Goal: Task Accomplishment & Management: Complete application form

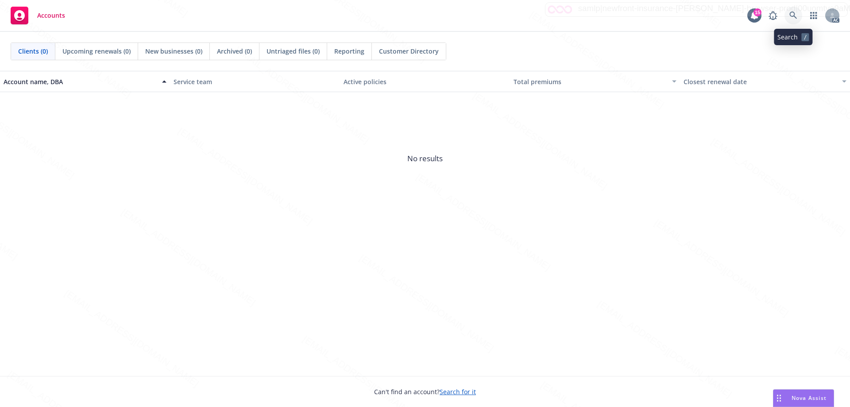
click at [794, 14] on icon at bounding box center [793, 16] width 8 height 8
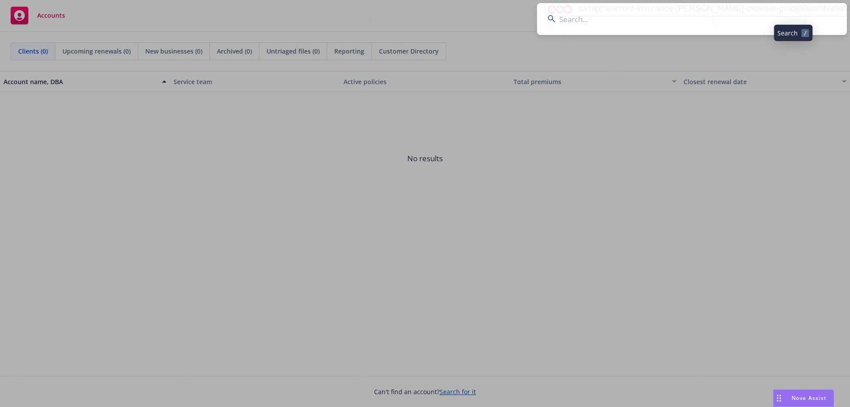
type input "OA4181368"
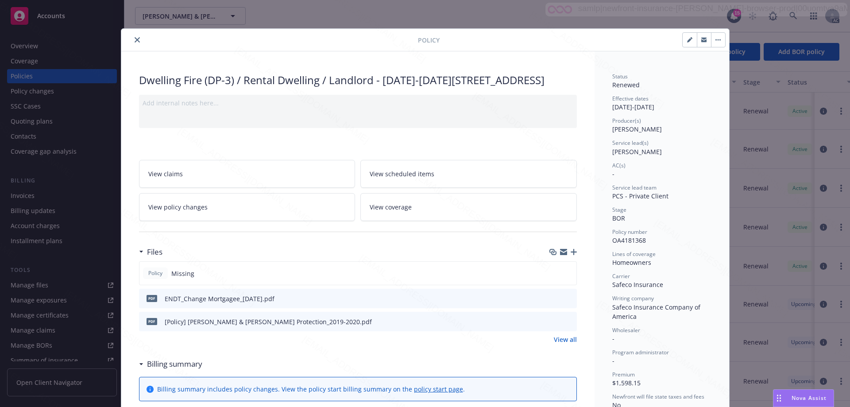
click at [135, 37] on icon "close" at bounding box center [137, 39] width 5 height 5
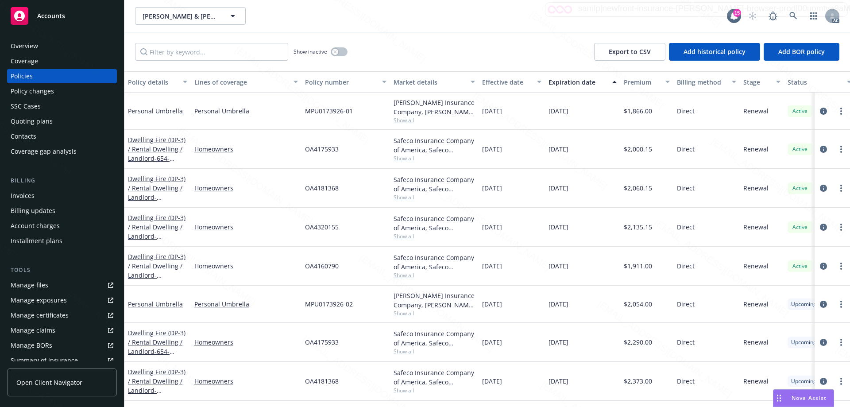
click at [31, 93] on div "Policy changes" at bounding box center [32, 91] width 43 height 14
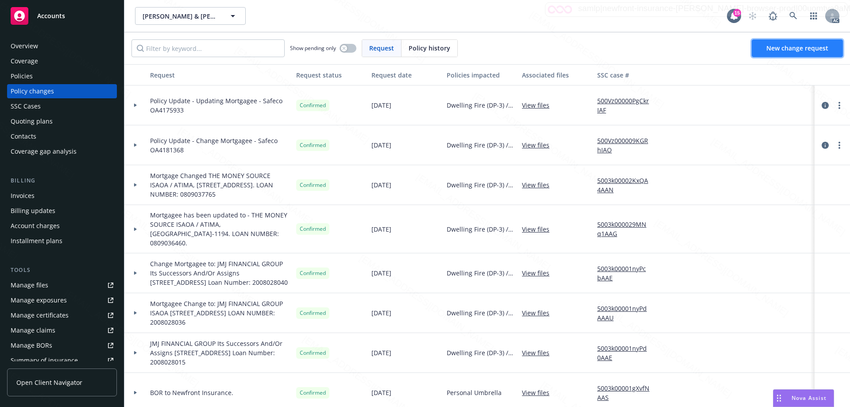
click at [768, 55] on link "New change request" at bounding box center [796, 48] width 91 height 18
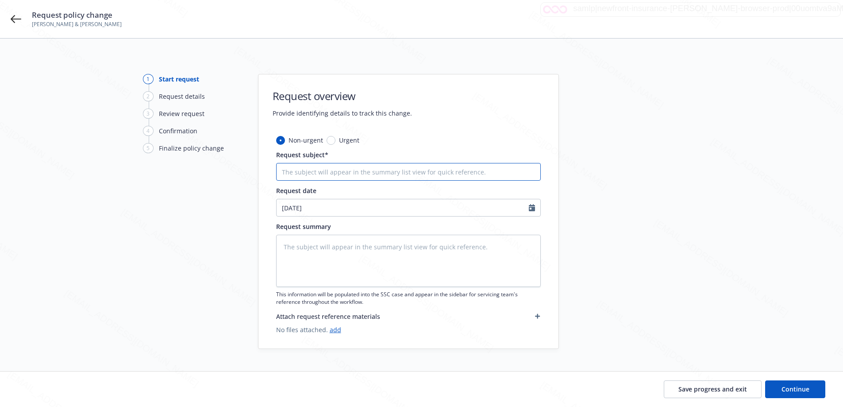
click at [300, 169] on input "Request subject*" at bounding box center [408, 172] width 265 height 18
type textarea "x"
type input "P"
type textarea "x"
type input "Po"
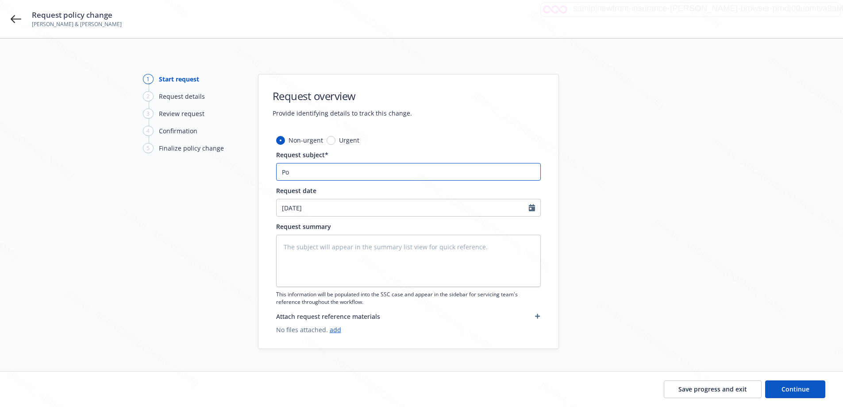
type textarea "x"
type input "Pol"
type textarea "x"
type input "Poli"
type textarea "x"
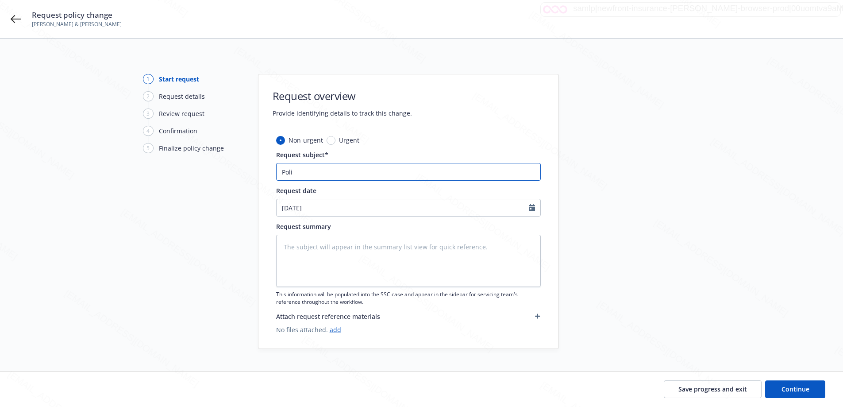
type input "Polic"
type textarea "x"
type input "Policy"
type textarea "x"
type input "Policy U"
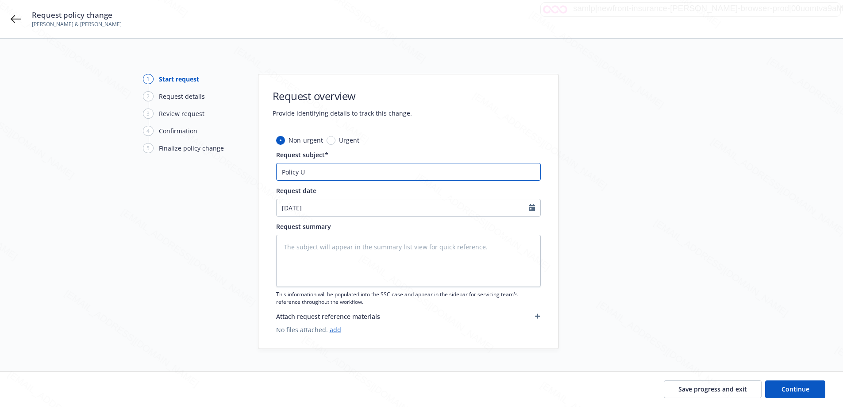
type textarea "x"
type input "Policy Up"
type textarea "x"
type input "Policy Upd"
type textarea "x"
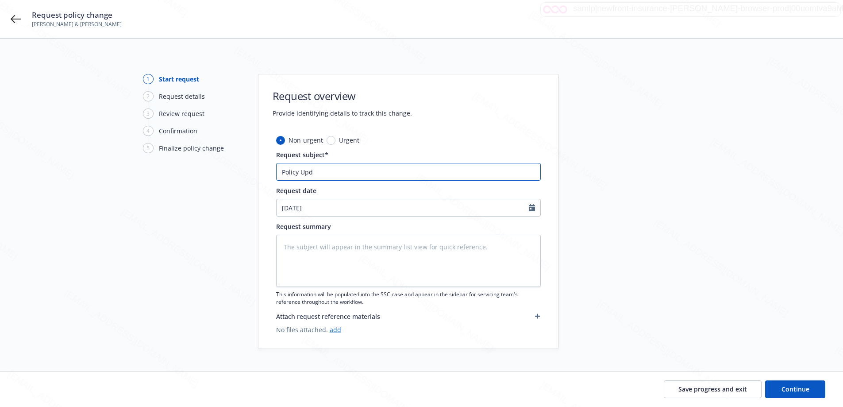
type input "Policy Upda"
type textarea "x"
type input "Policy Updat"
type textarea "x"
type input "Policy Update"
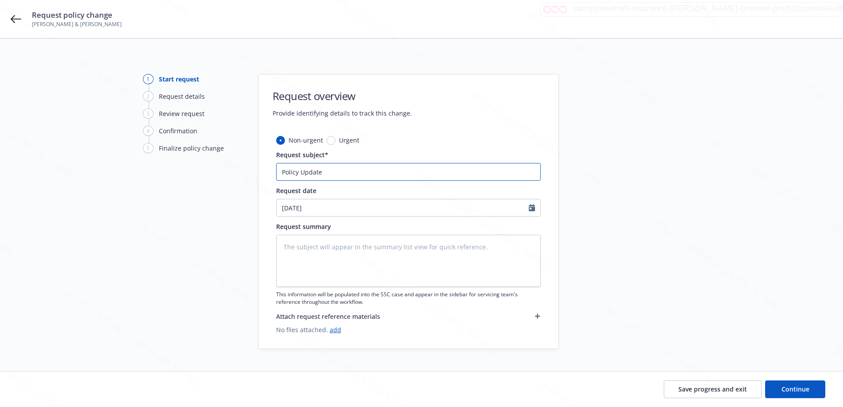
type textarea "x"
type input "Policy Update"
type textarea "x"
type input "Policy Update -"
type textarea "x"
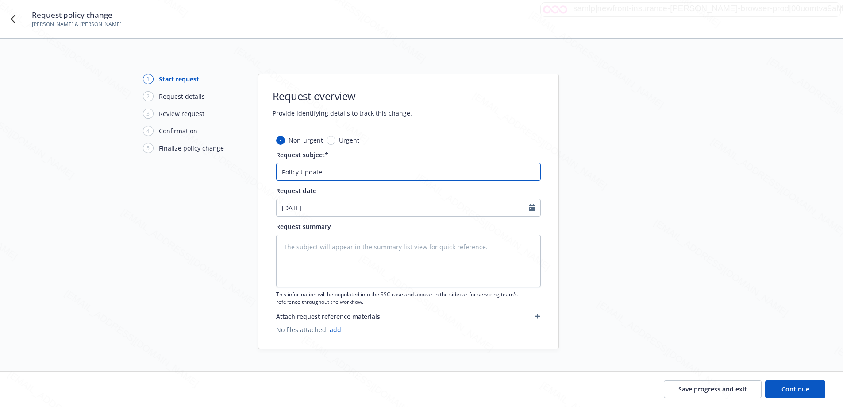
type input "Policy Update -"
type textarea "x"
type input "Policy Update - U"
type textarea "x"
type input "Policy Update - Up"
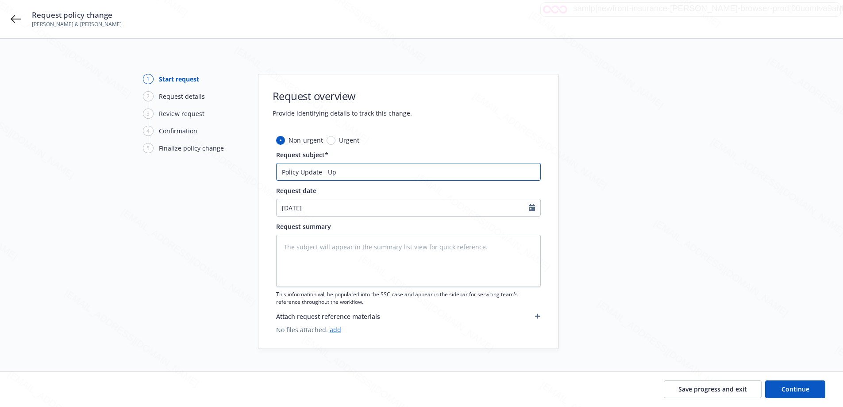
type textarea "x"
type input "Policy Update - Upd"
type textarea "x"
type input "Policy Update - Upda"
type textarea "x"
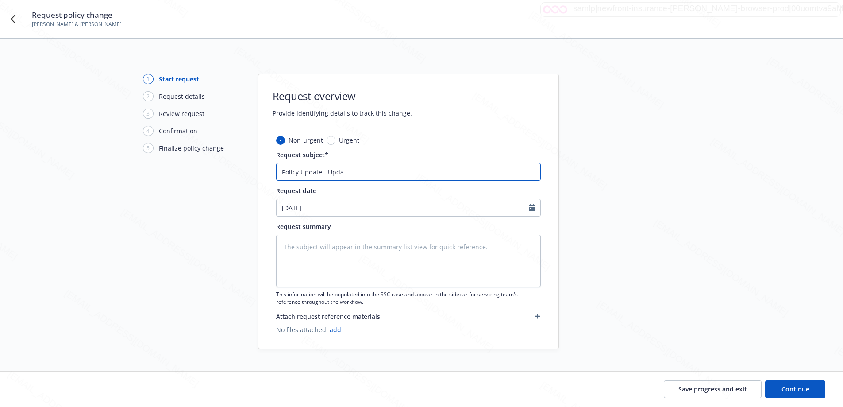
type input "Policy Update - Updat"
type textarea "x"
type input "Policy Update - Update"
type textarea "x"
type input "Policy Update - Update"
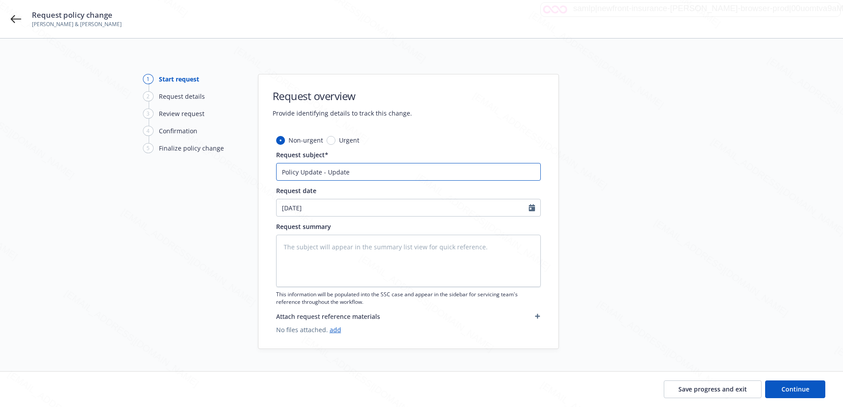
type textarea "x"
type input "Policy Update - Update M"
type textarea "x"
type input "Policy Update - Update Mo"
type textarea "x"
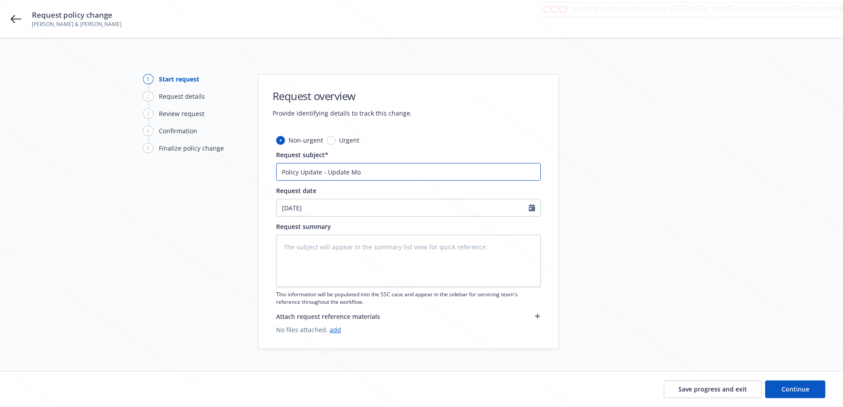
type input "Policy Update - Update Mor"
type textarea "x"
type input "Policy Update - Update Mort"
type textarea "x"
type input "Policy Update - Update Mortg"
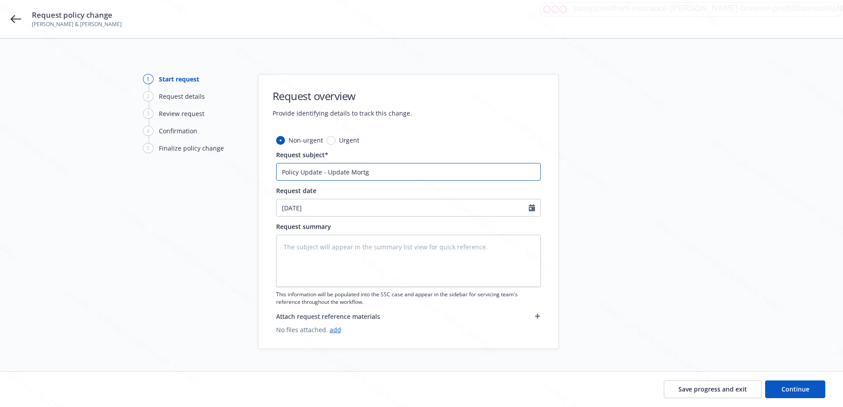
type textarea "x"
type input "Policy Update - Update Mortga"
type textarea "x"
type input "Policy Update - Update Mortgag"
type textarea "x"
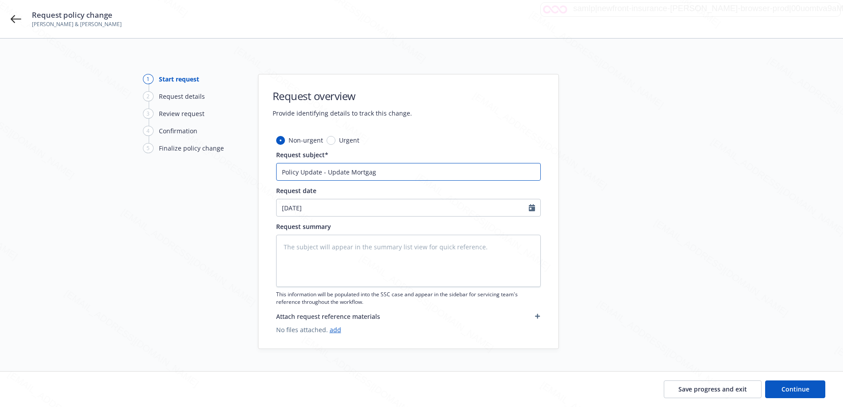
type input "Policy Update - Update Mortgage"
type textarea "x"
type input "Policy Update - Update Mortgagee"
type textarea "x"
type input "Policy Update - Update Mortgagee"
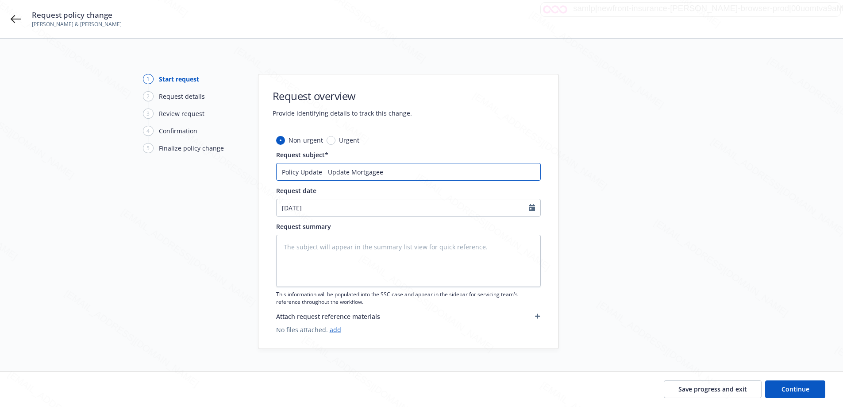
type textarea "x"
type input "Policy Update - Update Mortgagee C"
type textarea "x"
type input "Policy Update - Update Mortgagee Cl"
type textarea "x"
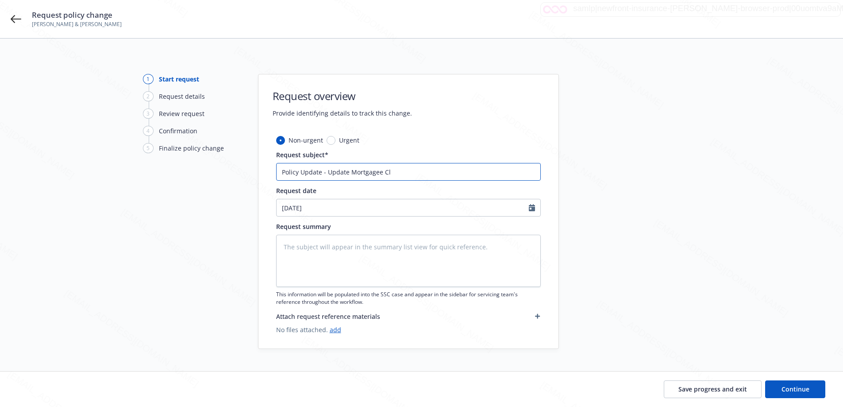
type input "Policy Update - Update Mortgagee Cla"
type textarea "x"
type input "Policy Update - Update Mortgagee Clau"
type textarea "x"
type input "Policy Update - Update Mortgagee Claus"
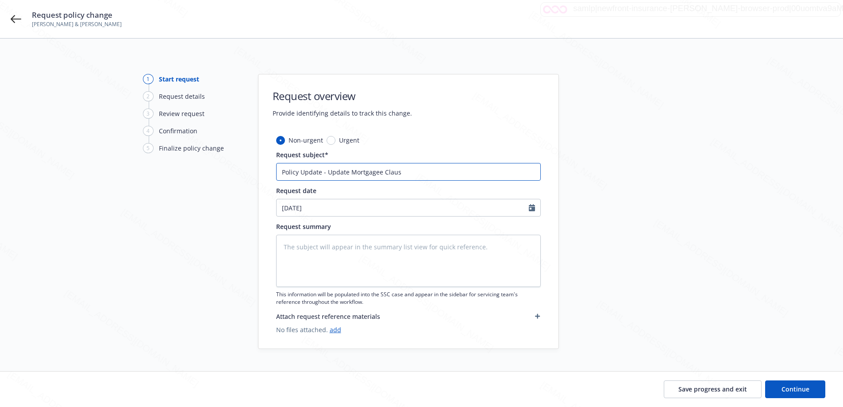
type textarea "x"
type input "Policy Update - Update Mortgagee Clause"
type textarea "x"
type input "Policy Update - Update Mortgagee Clause"
type textarea "x"
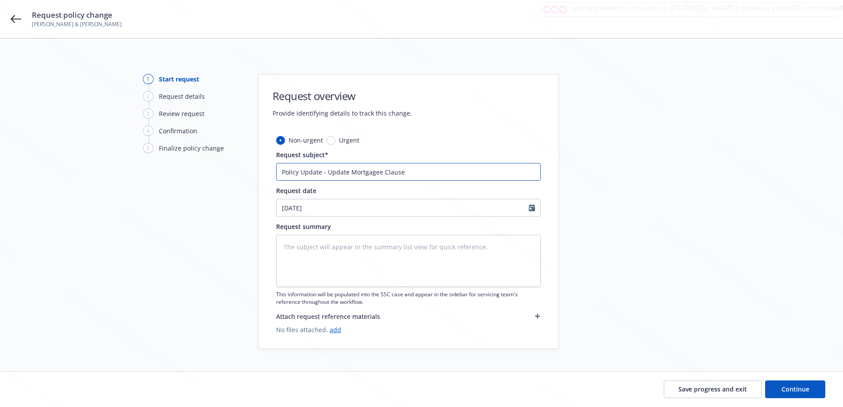
type input "Policy Update - Update Mortgagee Clause -"
type textarea "x"
type input "Policy Update - Update Mortgagee Clause -"
type textarea "x"
type input "Policy Update - Update Mortgagee Clause - S"
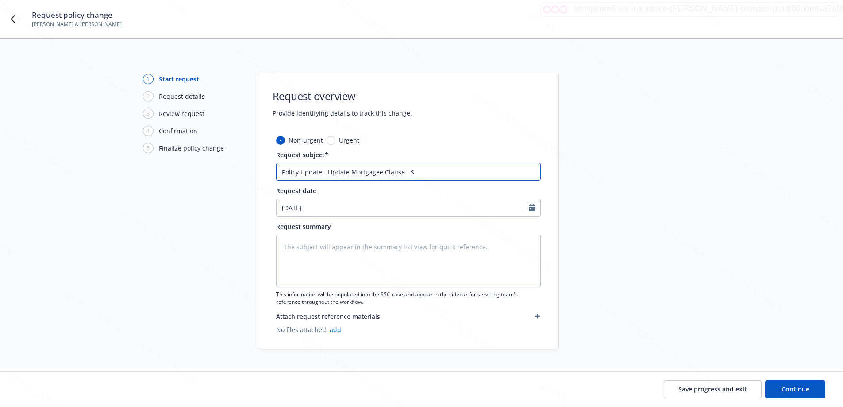
type textarea "x"
type input "Policy Update - Update Mortgagee Clause - Sa"
type textarea "x"
type input "Policy Update - Update Mortgagee Clause - Saf"
type textarea "x"
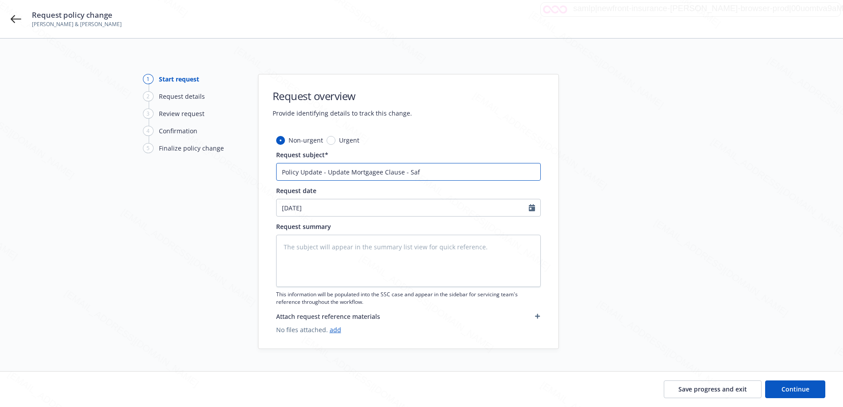
type input "Policy Update - Update Mortgagee Clause - Safe"
type textarea "x"
type input "Policy Update - Update Mortgagee Clause - Safec"
type textarea "x"
type input "Policy Update - Update Mortgagee Clause - Safeco"
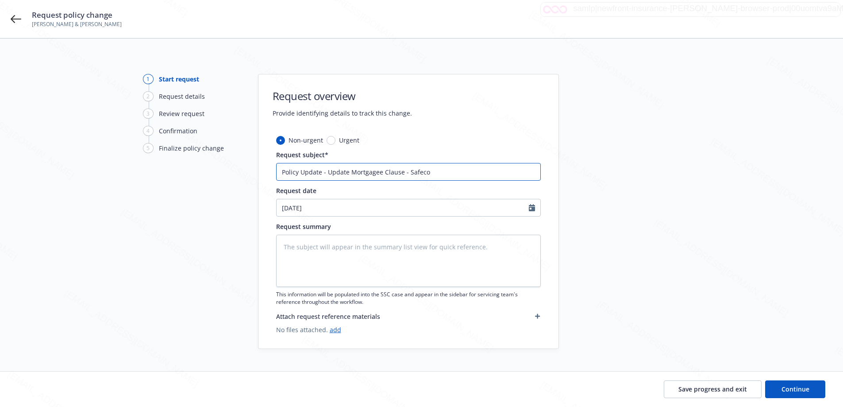
type textarea "x"
type input "Policy Update - Update Mortgagee Clause - Safeco"
paste input "OA4181368"
type textarea "x"
type input "Policy Update - Update Mortgagee Clause - Safeco OA4181368"
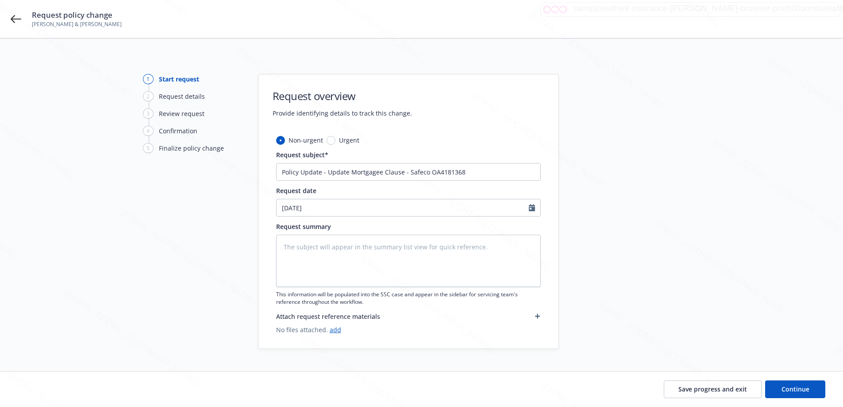
click at [533, 211] on div at bounding box center [535, 207] width 12 height 17
click at [534, 205] on icon "Calendar" at bounding box center [532, 207] width 6 height 7
select select "8"
click at [332, 272] on span "6" at bounding box center [330, 272] width 13 height 11
type textarea "x"
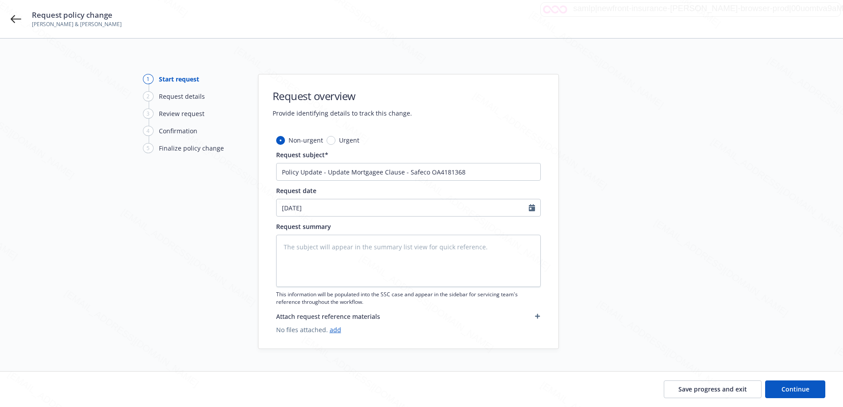
type input "[DATE]"
drag, startPoint x: 327, startPoint y: 174, endPoint x: 401, endPoint y: 173, distance: 73.5
click at [401, 173] on input "Policy Update - Update Mortgagee Clause - Safeco OA4181368" at bounding box center [408, 172] width 265 height 18
click at [332, 256] on textarea at bounding box center [408, 261] width 265 height 52
paste textarea "Update Mortgagee Clause"
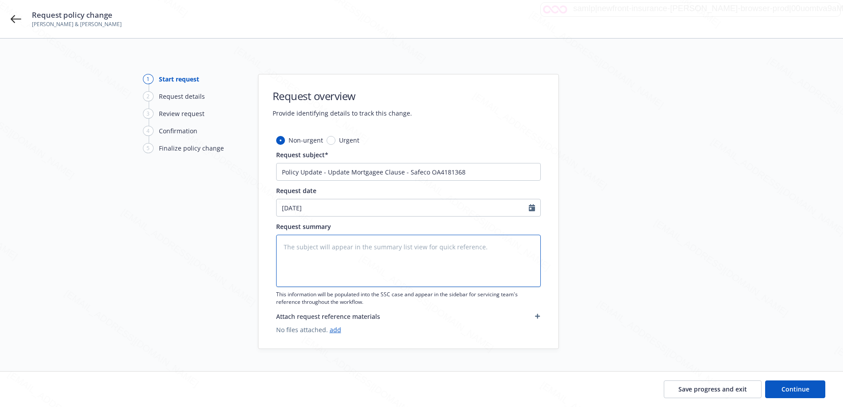
type textarea "x"
type textarea "Update Mortgagee Clause"
click at [799, 392] on span "Continue" at bounding box center [796, 389] width 28 height 8
type textarea "x"
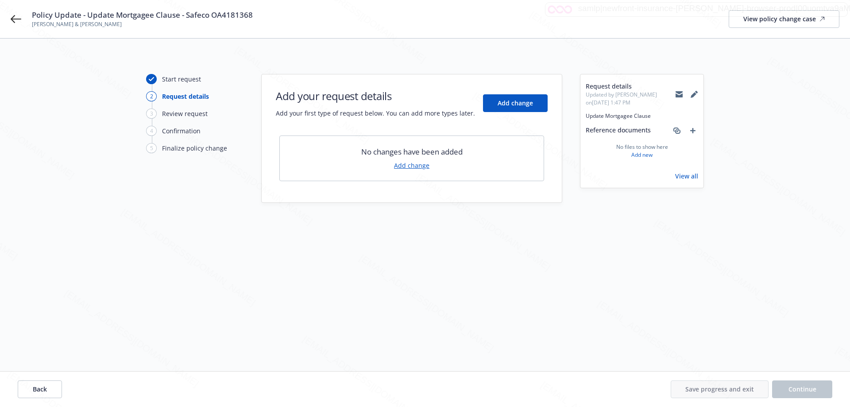
click at [419, 167] on link "Add change" at bounding box center [411, 165] width 35 height 9
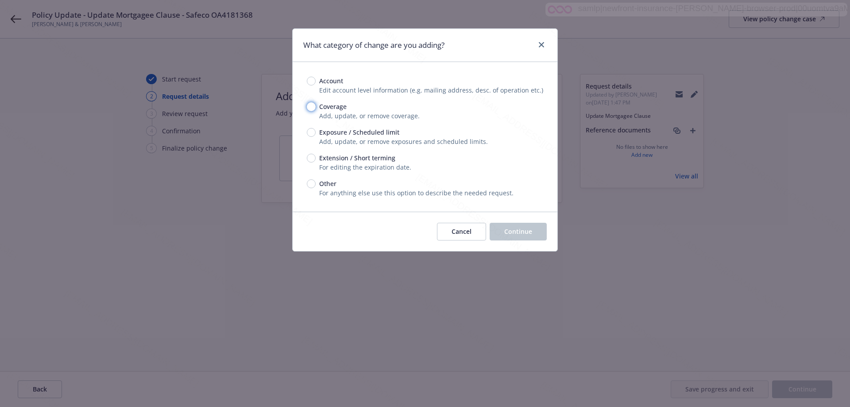
click at [314, 108] on input "Coverage" at bounding box center [311, 106] width 9 height 9
radio input "true"
click at [525, 234] on span "Continue" at bounding box center [518, 231] width 28 height 8
type textarea "x"
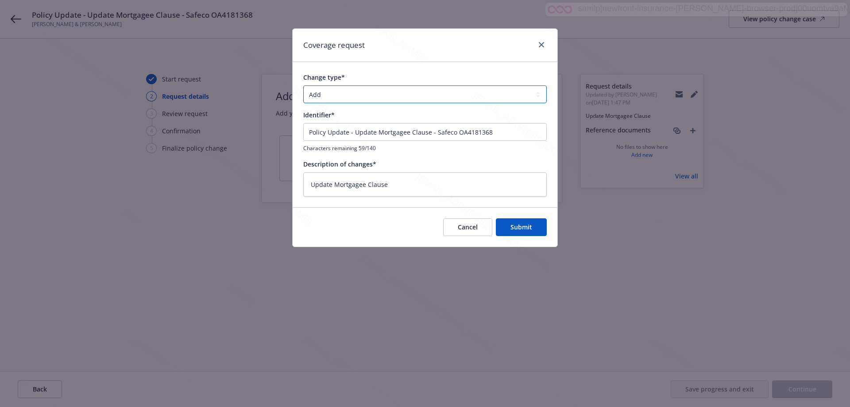
click at [331, 95] on select "Add Audit Change Remove" at bounding box center [424, 94] width 243 height 18
select select "CHANGE"
click at [303, 85] on select "Add Audit Change Remove" at bounding box center [424, 94] width 243 height 18
click at [512, 226] on span "Submit" at bounding box center [521, 227] width 22 height 8
type textarea "x"
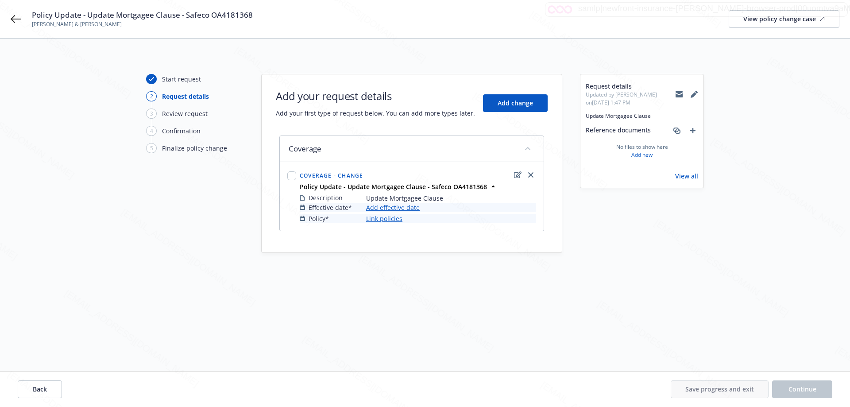
click at [386, 206] on link "Add effective date" at bounding box center [393, 207] width 54 height 9
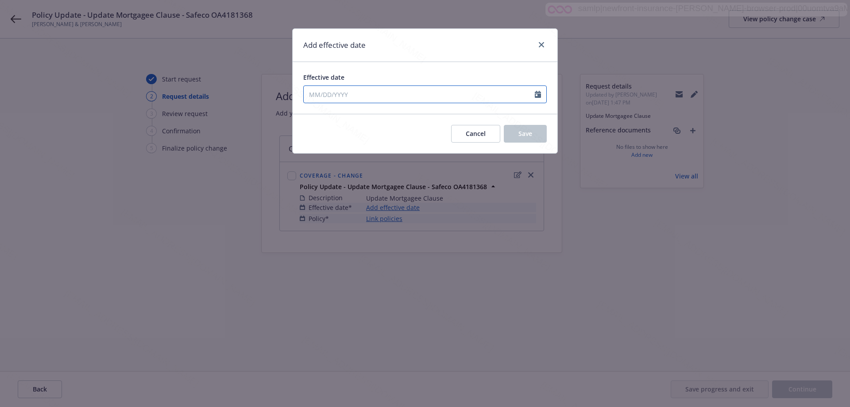
click at [536, 96] on icon "Calendar" at bounding box center [538, 94] width 6 height 7
select select "8"
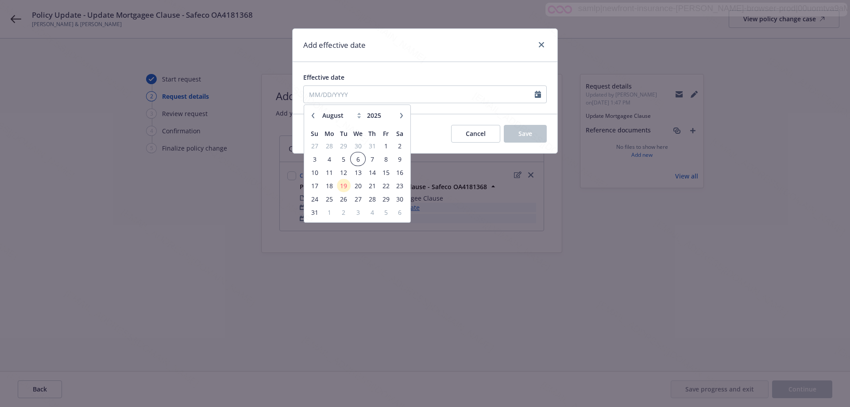
click at [358, 159] on span "6" at bounding box center [357, 159] width 13 height 11
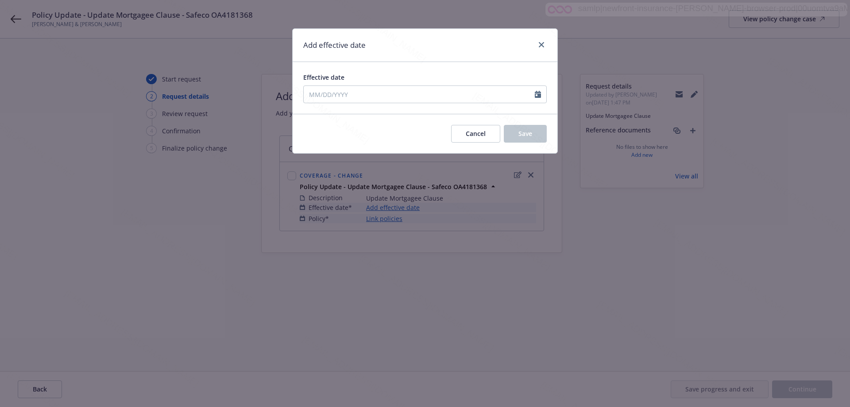
type input "[DATE]"
click at [531, 137] on span "Save" at bounding box center [525, 133] width 14 height 8
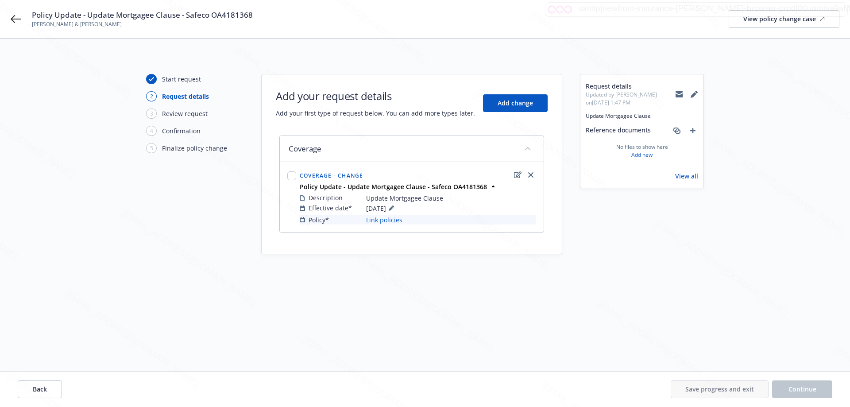
click at [382, 220] on link "Link policies" at bounding box center [384, 219] width 36 height 9
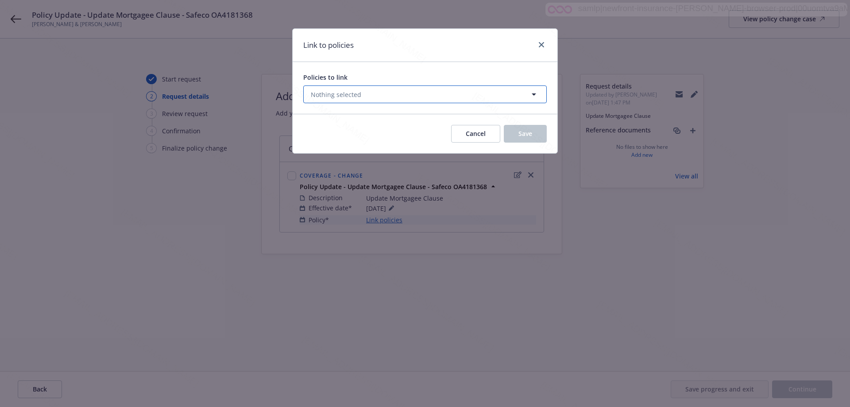
click at [375, 92] on button "Nothing selected" at bounding box center [424, 94] width 243 height 18
select select "ACTIVE"
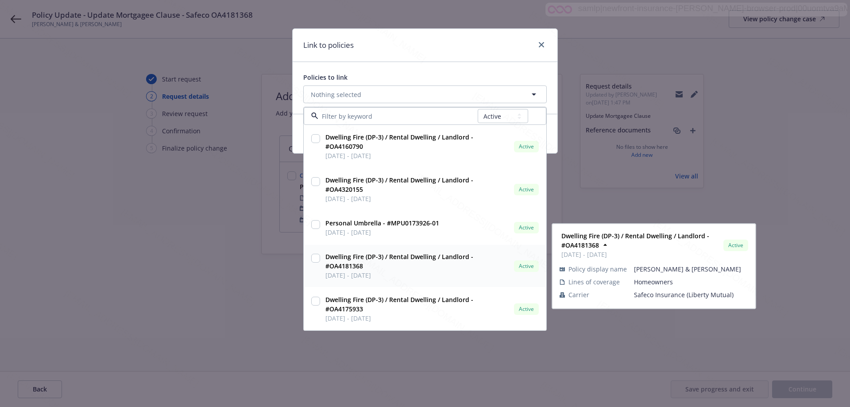
click at [315, 257] on input "checkbox" at bounding box center [315, 258] width 9 height 9
checkbox input "true"
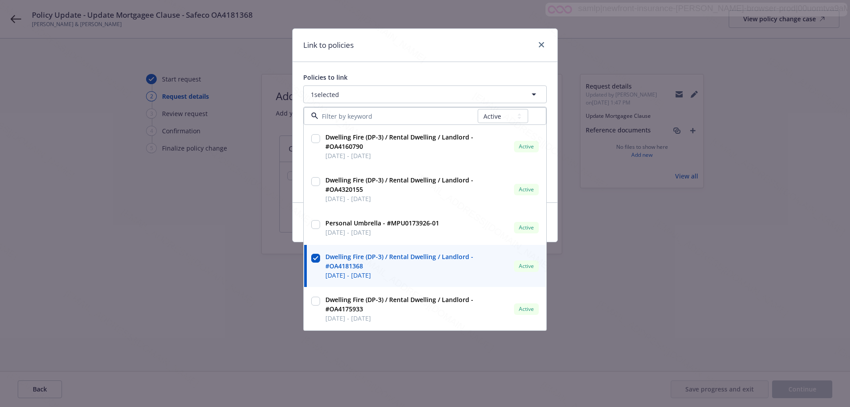
click at [550, 184] on div "Policies to link 1 selected All Active Upcoming Expired Cancelled Dwelling Fire…" at bounding box center [425, 132] width 265 height 140
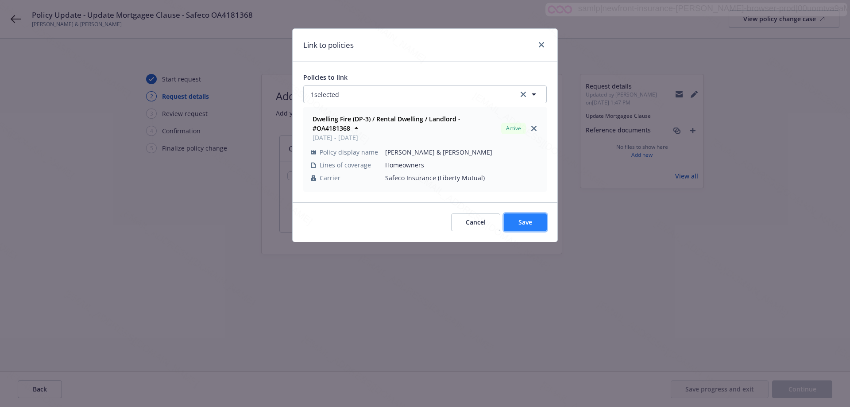
click at [538, 223] on button "Save" at bounding box center [525, 222] width 43 height 18
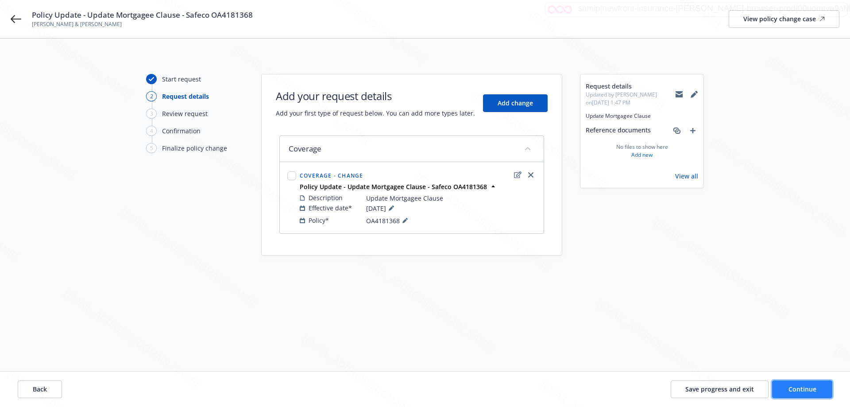
click at [797, 385] on span "Continue" at bounding box center [802, 389] width 28 height 8
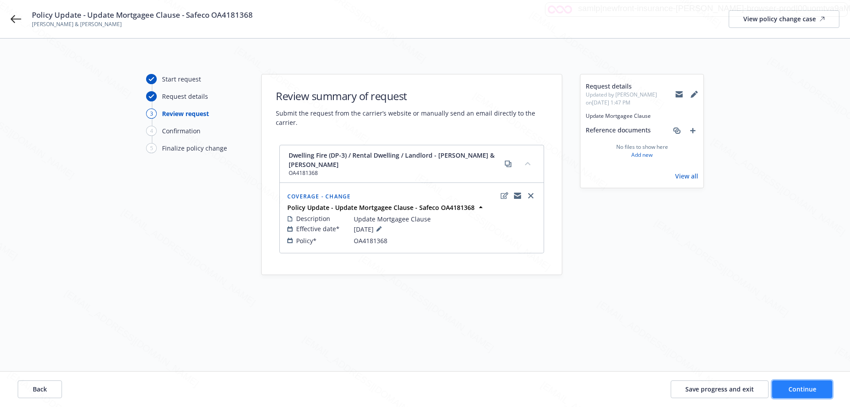
click at [797, 385] on span "Continue" at bounding box center [802, 389] width 28 height 8
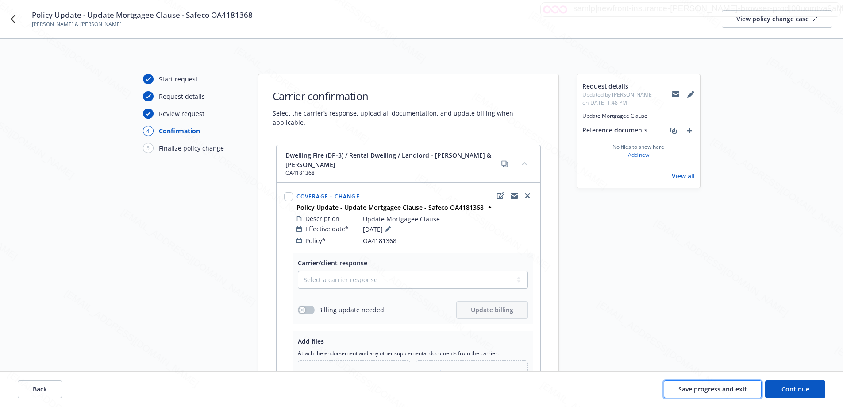
click at [693, 387] on span "Save progress and exit" at bounding box center [712, 389] width 69 height 8
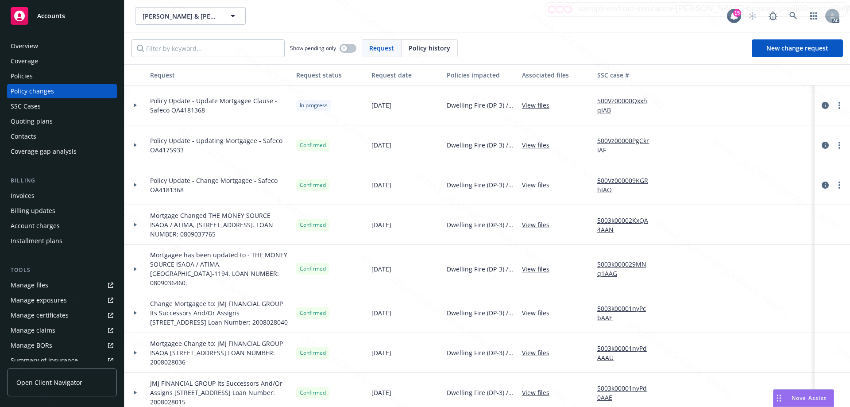
click at [0, 16] on div "Accounts" at bounding box center [62, 14] width 124 height 28
click at [30, 15] on div "Accounts" at bounding box center [62, 16] width 103 height 18
